Goal: Find contact information: Obtain details needed to contact an individual or organization

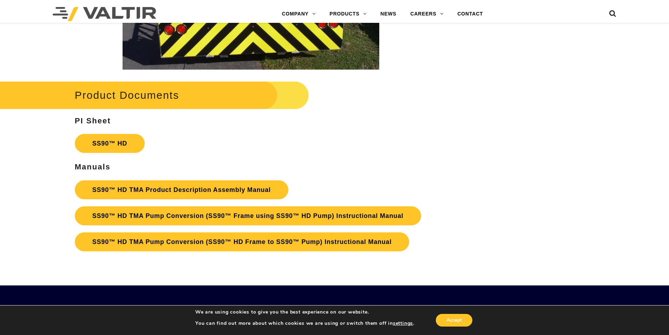
scroll to position [1264, 0]
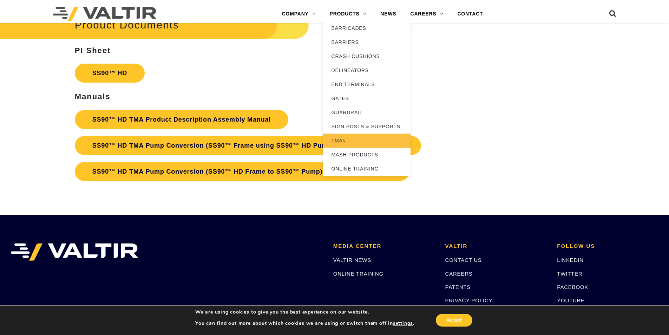
click at [336, 139] on link "TMAs" at bounding box center [367, 140] width 88 height 14
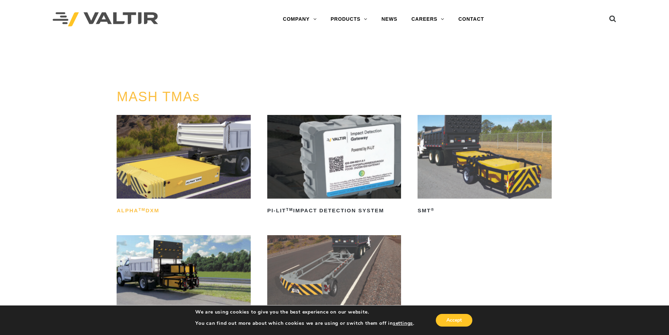
click at [151, 209] on h2 "ALPHA TM DXM" at bounding box center [184, 210] width 134 height 11
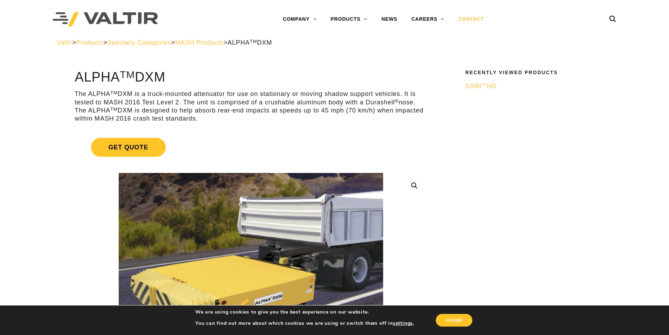
click at [475, 20] on link "CONTACT" at bounding box center [471, 19] width 40 height 14
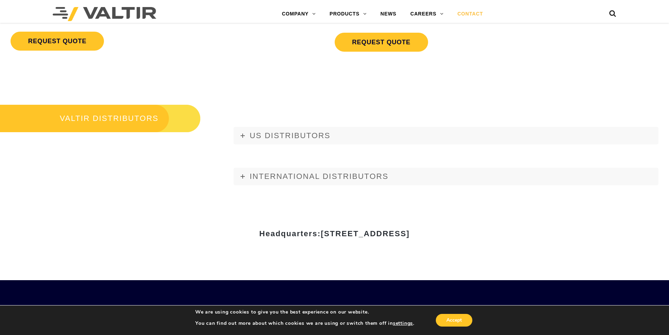
scroll to position [843, 0]
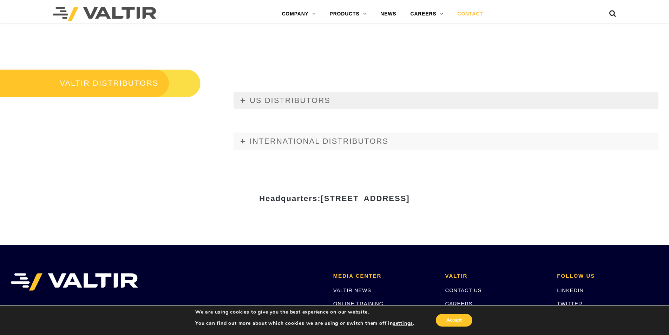
click at [241, 100] on icon at bounding box center [242, 100] width 4 height 4
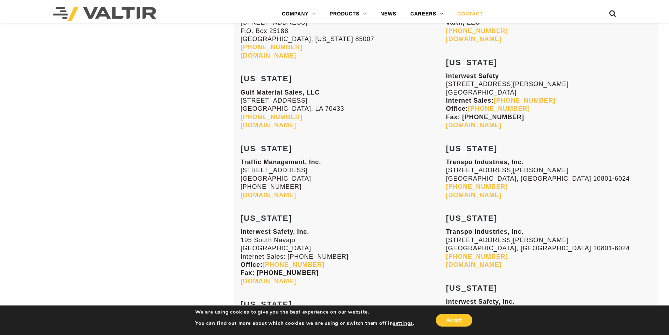
scroll to position [1159, 0]
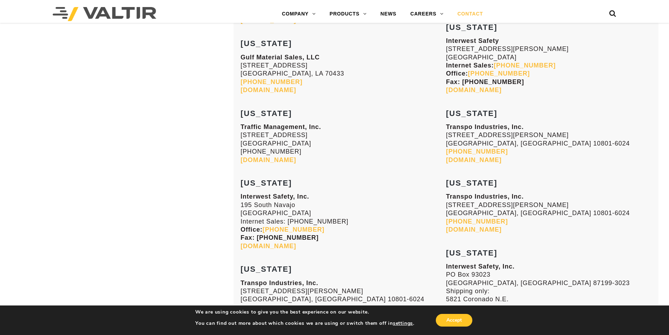
click at [451, 320] on button "Accept" at bounding box center [454, 320] width 37 height 13
